Goal: Obtain resource: Download file/media

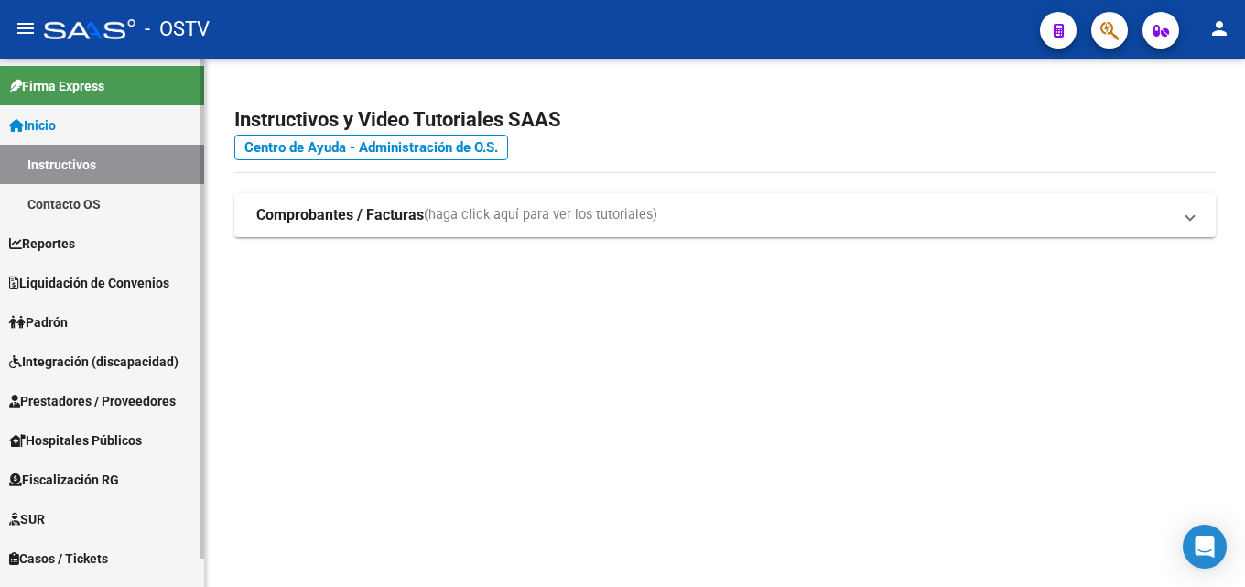
click at [101, 287] on span "Liquidación de Convenios" at bounding box center [89, 283] width 160 height 20
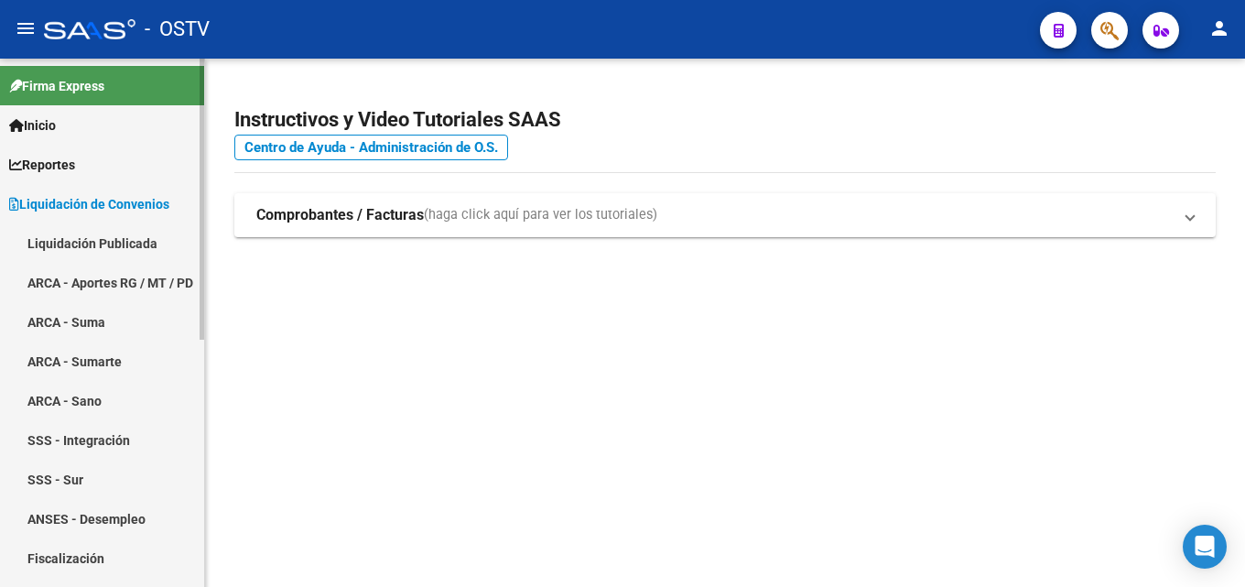
click at [116, 210] on span "Liquidación de Convenios" at bounding box center [89, 204] width 160 height 20
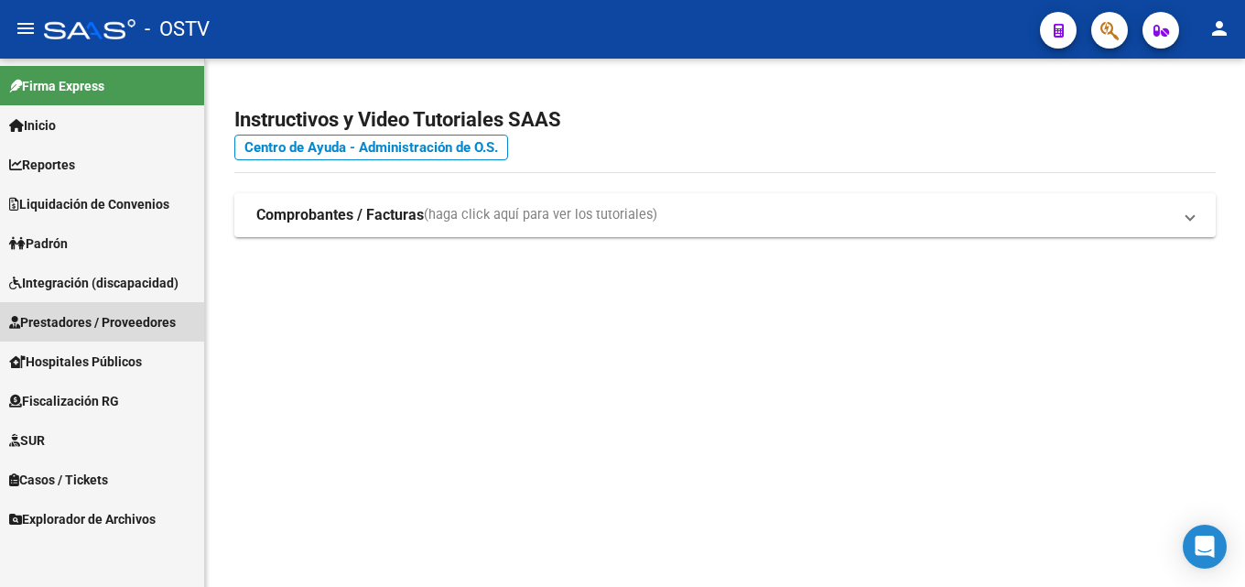
click at [147, 331] on span "Prestadores / Proveedores" at bounding box center [92, 322] width 167 height 20
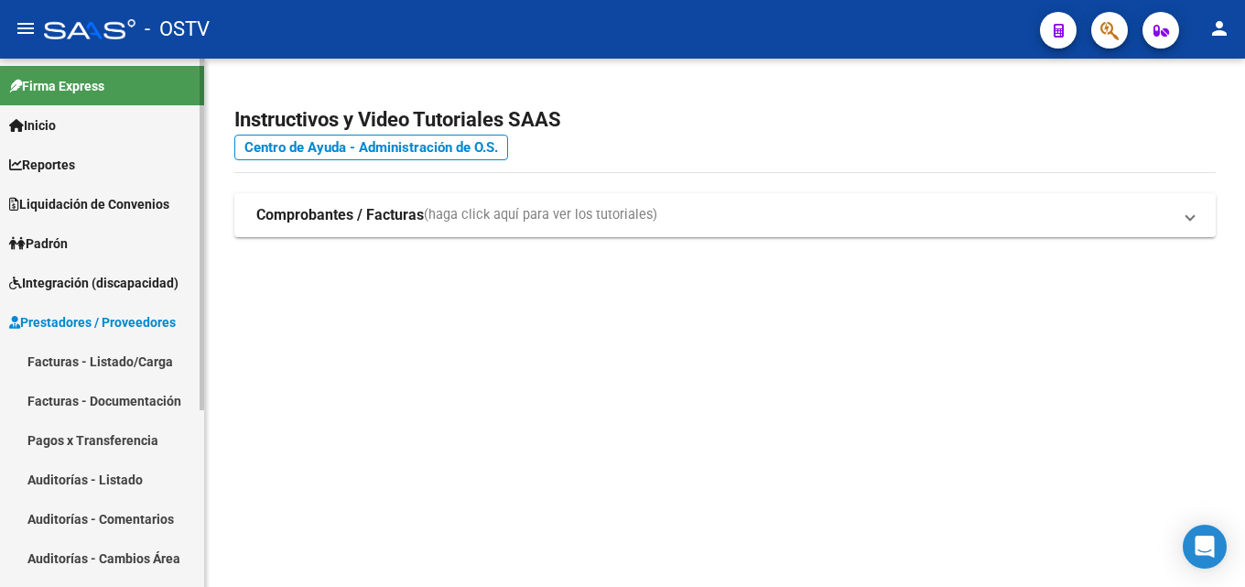
click at [140, 350] on link "Facturas - Listado/Carga" at bounding box center [102, 360] width 204 height 39
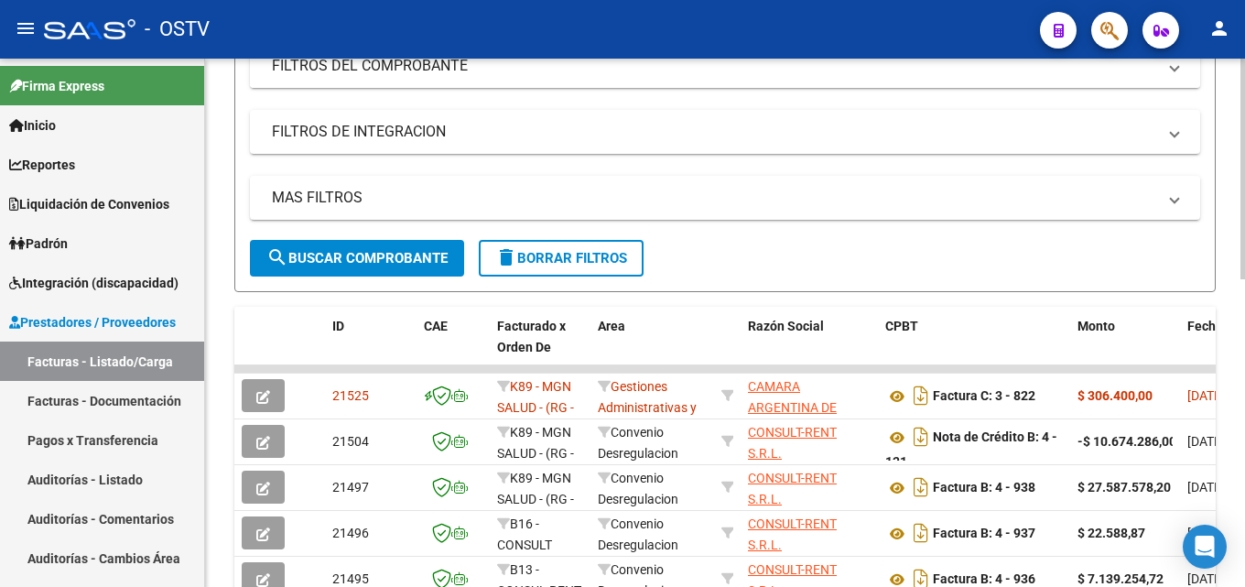
scroll to position [366, 0]
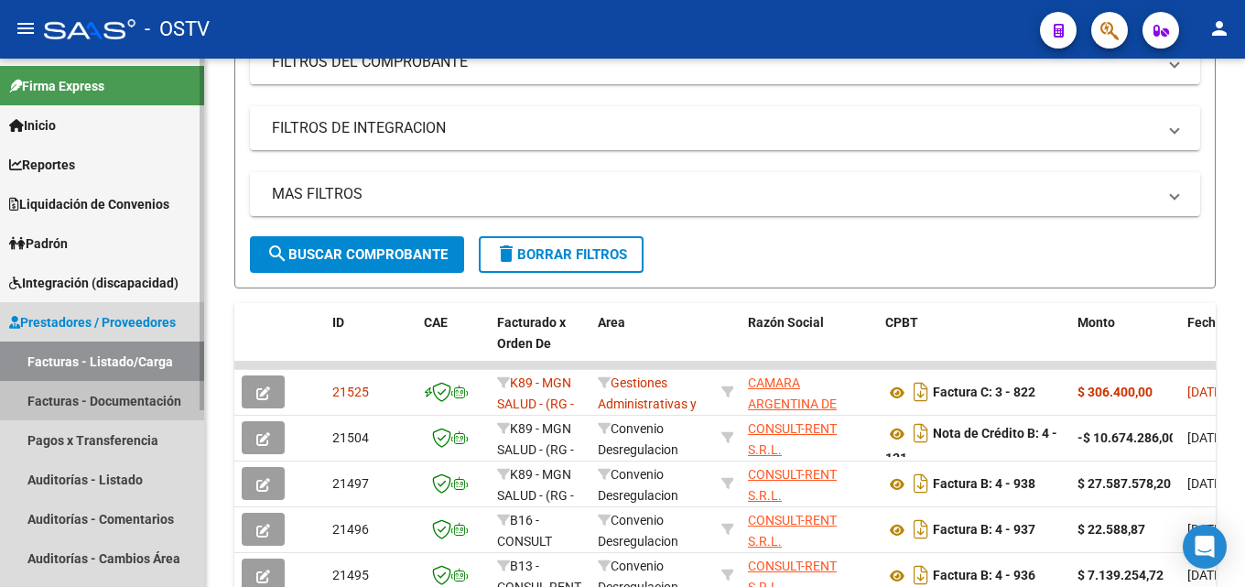
click at [112, 404] on link "Facturas - Documentación" at bounding box center [102, 400] width 204 height 39
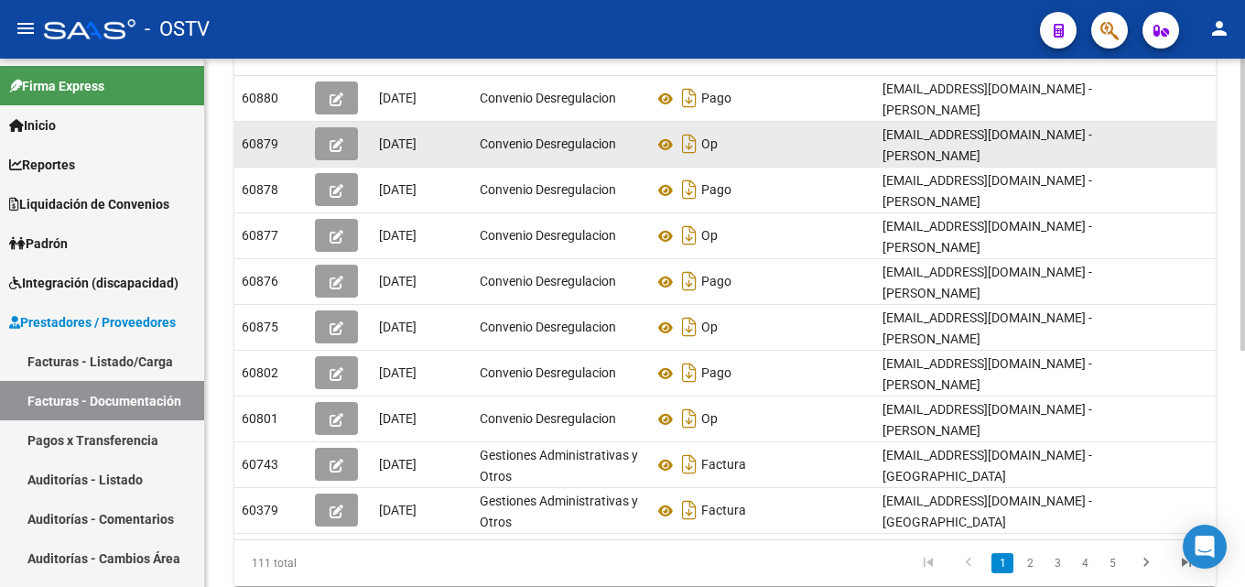
scroll to position [366, 0]
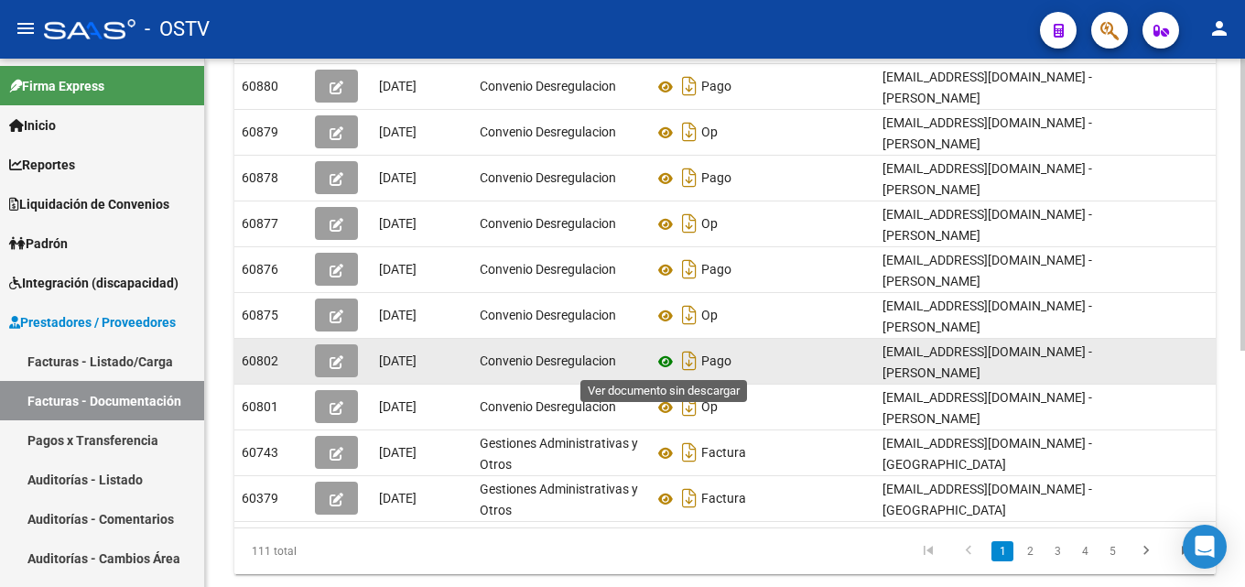
click at [666, 357] on icon at bounding box center [666, 362] width 24 height 22
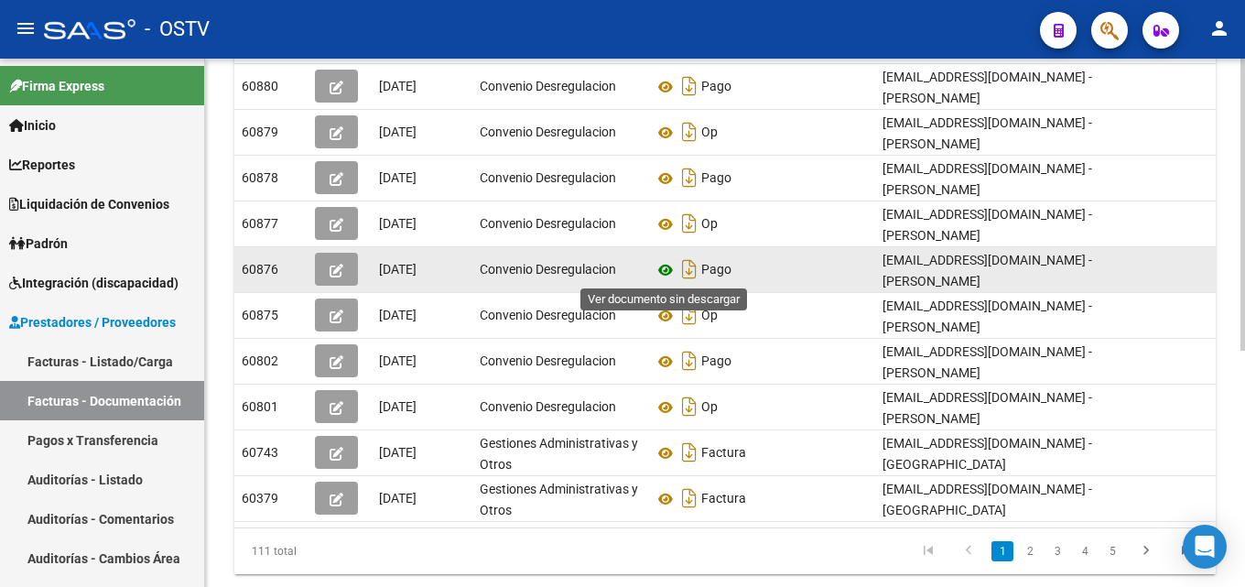
click at [669, 265] on icon at bounding box center [666, 270] width 24 height 22
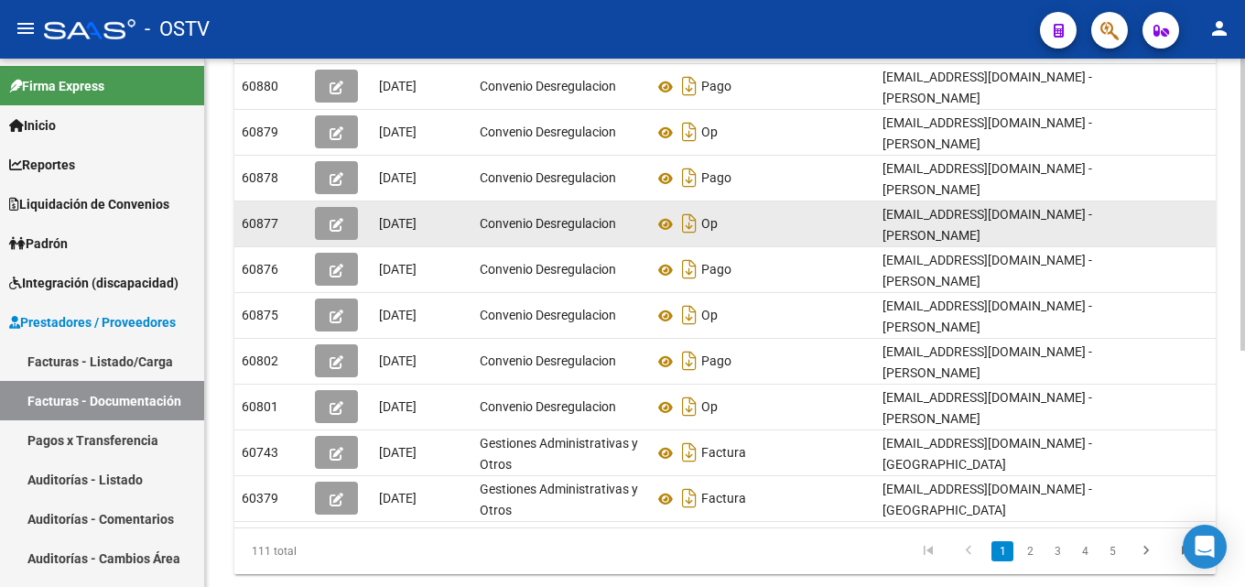
scroll to position [0, 0]
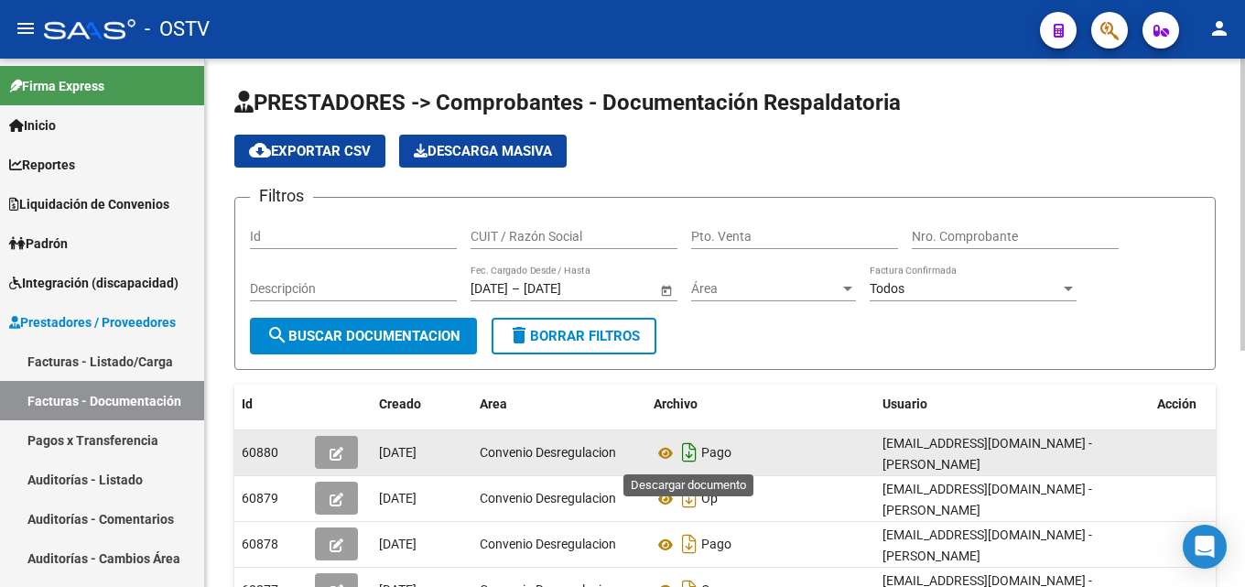
click at [688, 453] on icon "Descargar documento" at bounding box center [689, 452] width 24 height 29
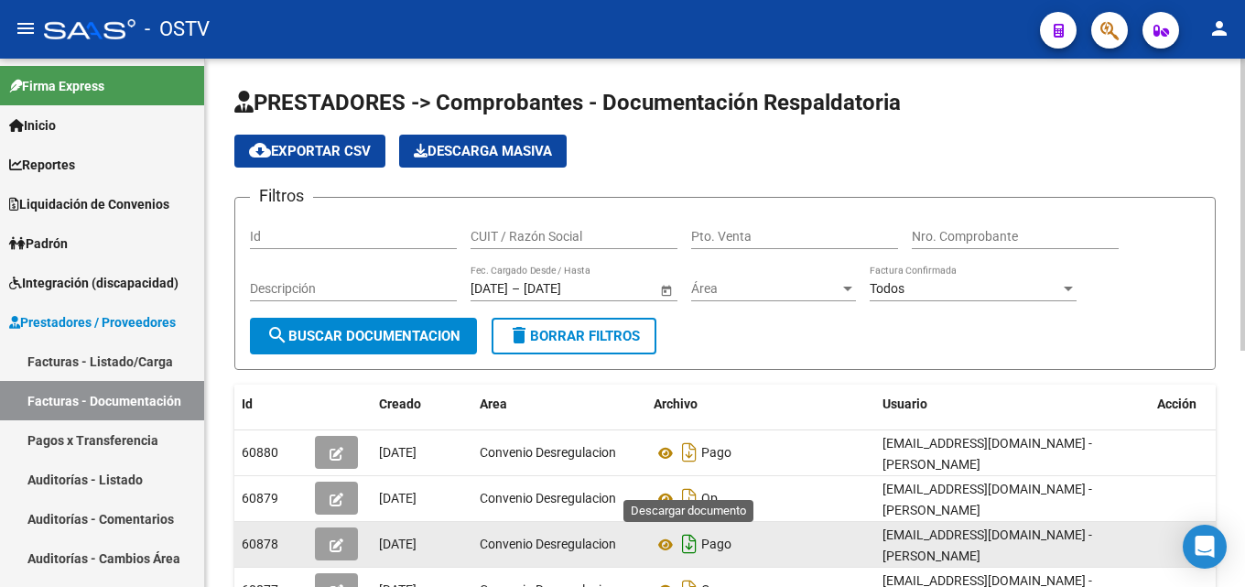
click at [689, 550] on icon "Descargar documento" at bounding box center [689, 543] width 24 height 29
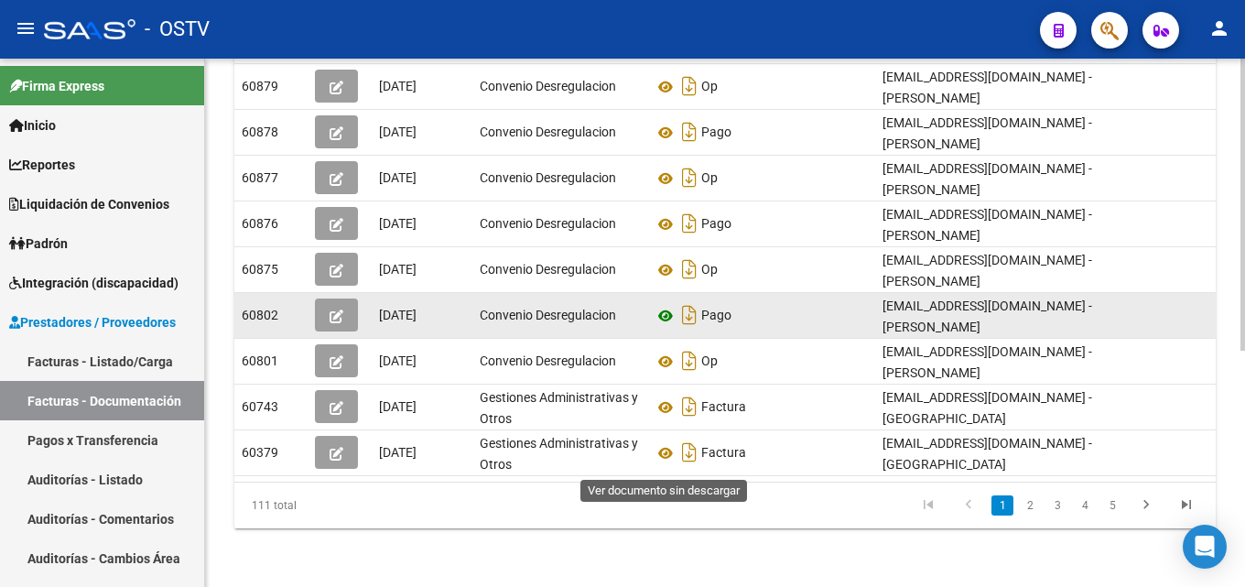
scroll to position [428, 0]
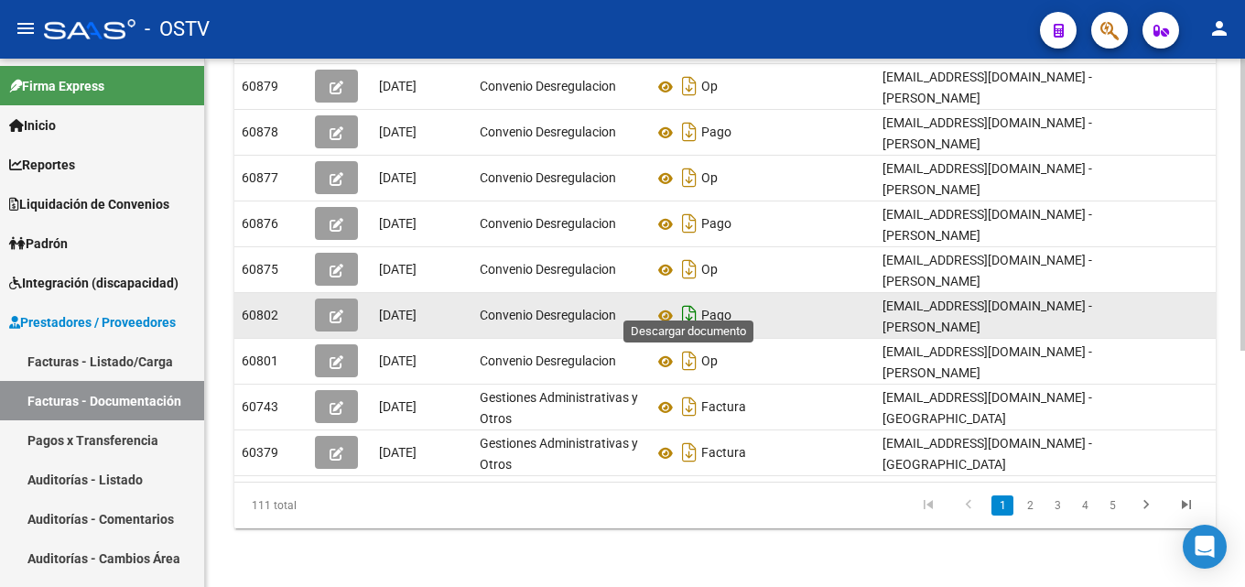
click at [698, 301] on icon "Descargar documento" at bounding box center [689, 314] width 24 height 29
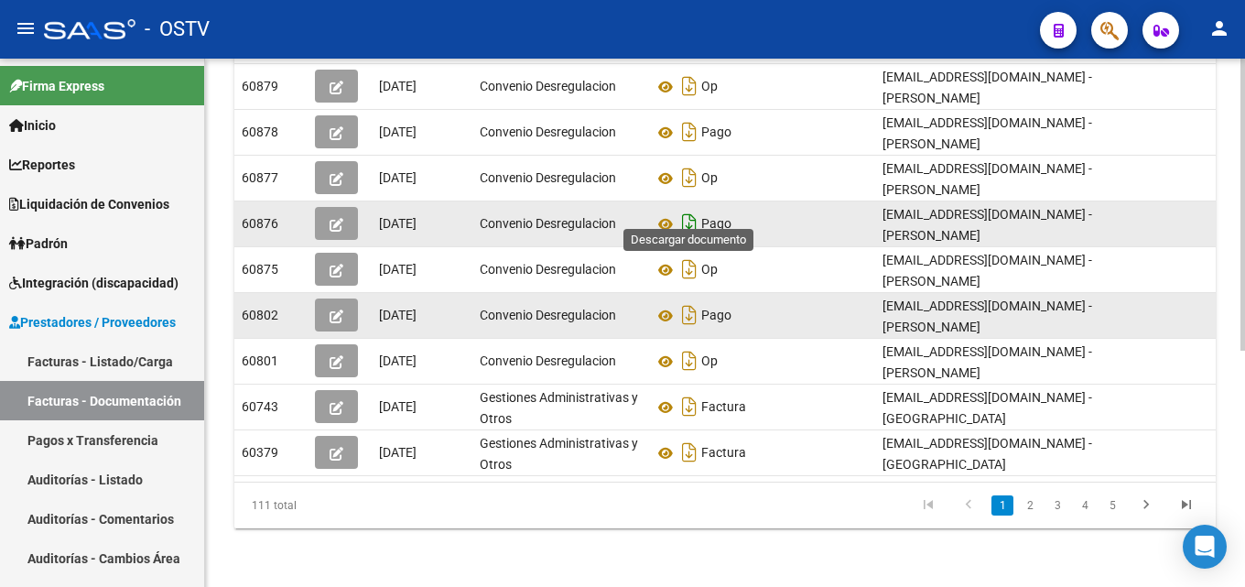
click at [688, 209] on icon "Descargar documento" at bounding box center [689, 223] width 24 height 29
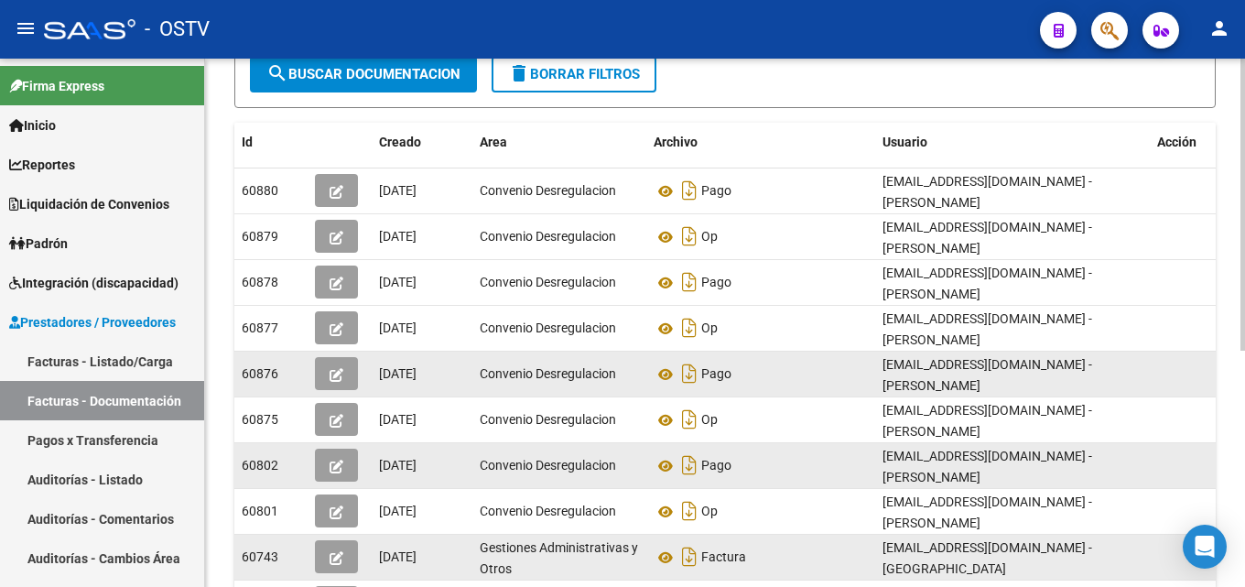
scroll to position [245, 0]
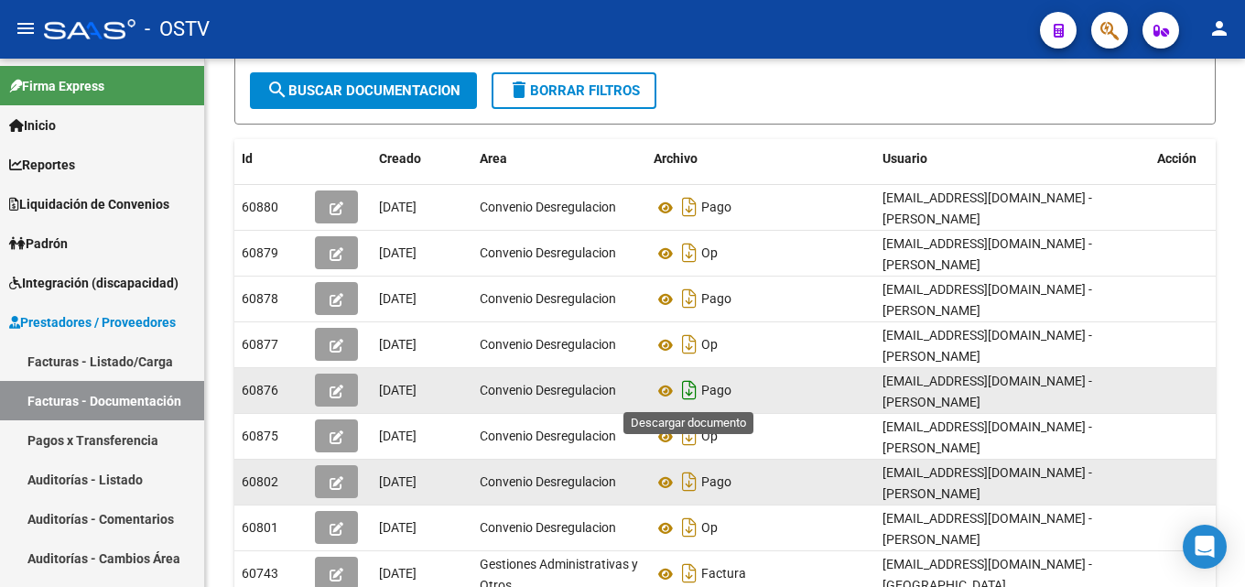
click at [683, 387] on icon "Descargar documento" at bounding box center [689, 389] width 24 height 29
click at [699, 301] on div "Pago" at bounding box center [761, 298] width 214 height 29
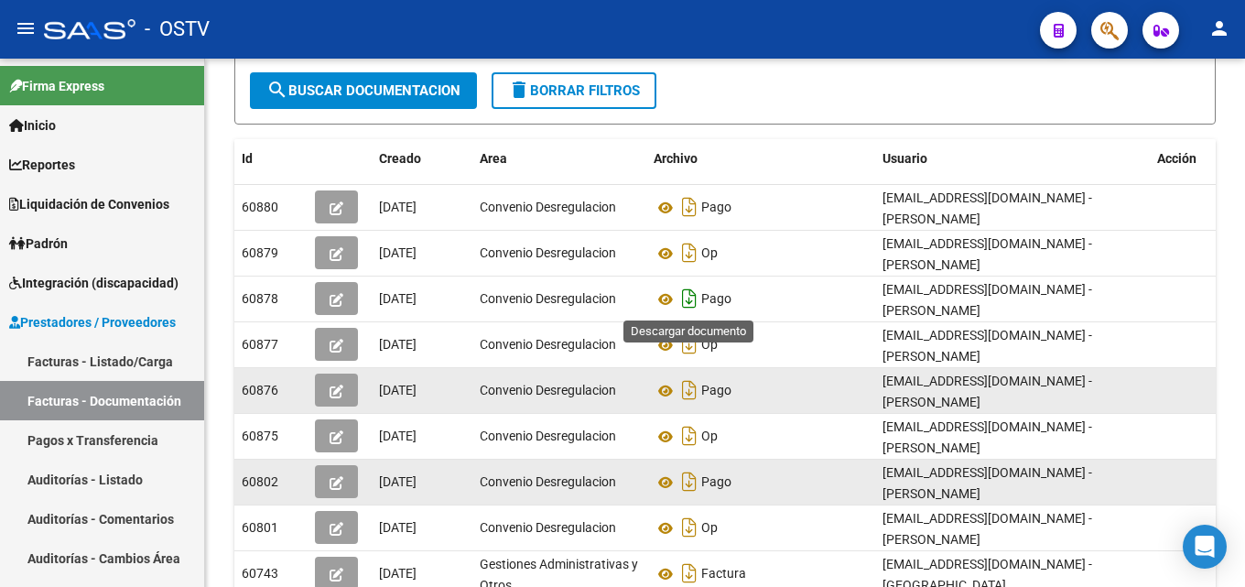
click at [692, 299] on icon "Descargar documento" at bounding box center [689, 298] width 24 height 29
click at [121, 432] on link "Pagos x Transferencia" at bounding box center [102, 439] width 204 height 39
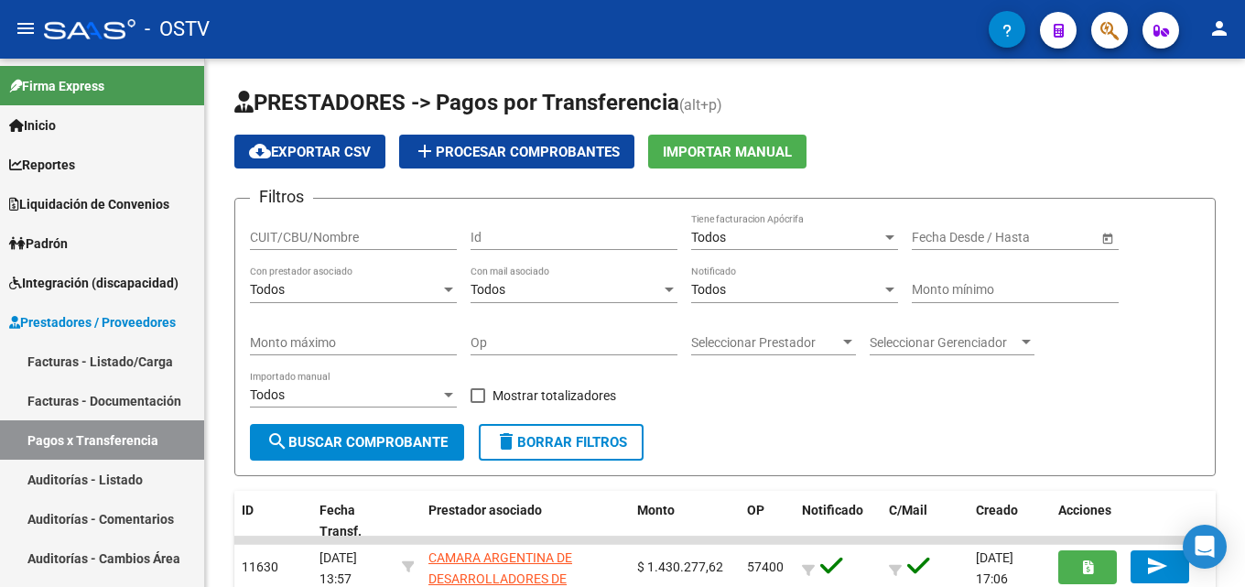
click at [1228, 27] on mat-icon "person" at bounding box center [1219, 28] width 22 height 22
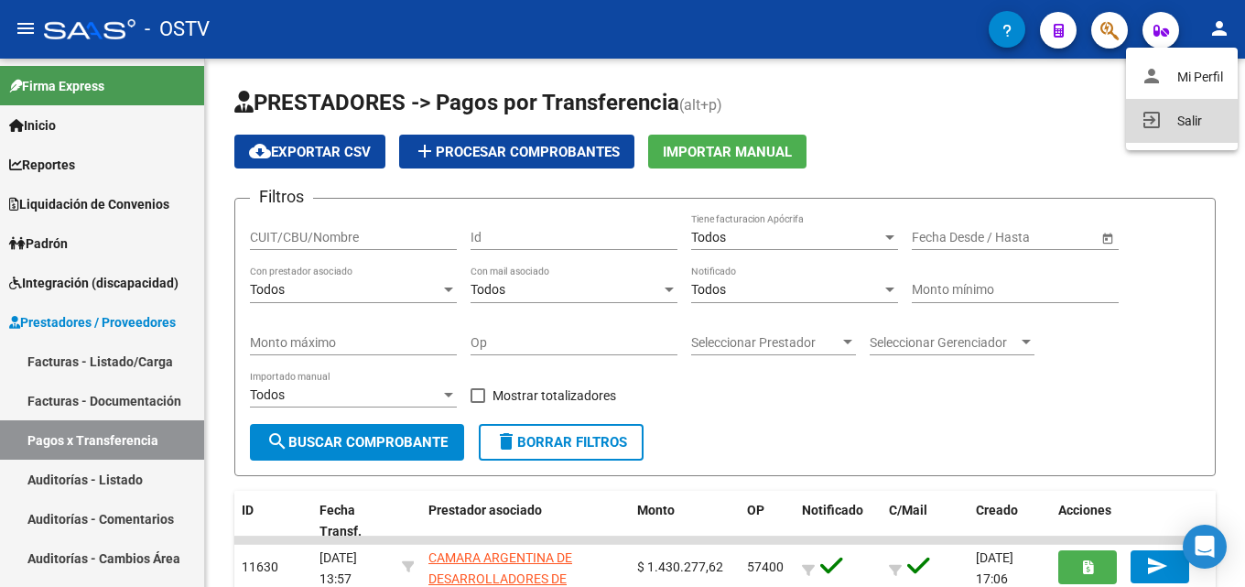
click at [1184, 116] on button "exit_to_app Salir" at bounding box center [1182, 121] width 112 height 44
